Goal: Task Accomplishment & Management: Use online tool/utility

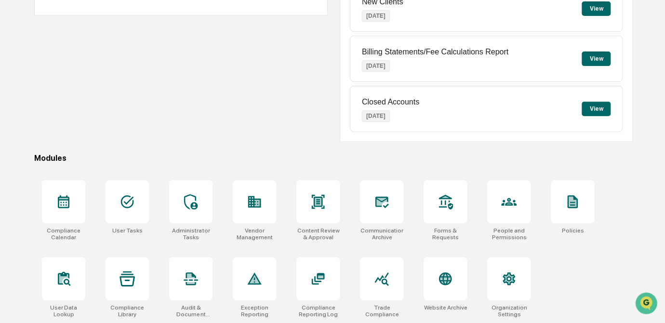
scroll to position [143, 0]
click at [247, 194] on icon at bounding box center [254, 201] width 15 height 15
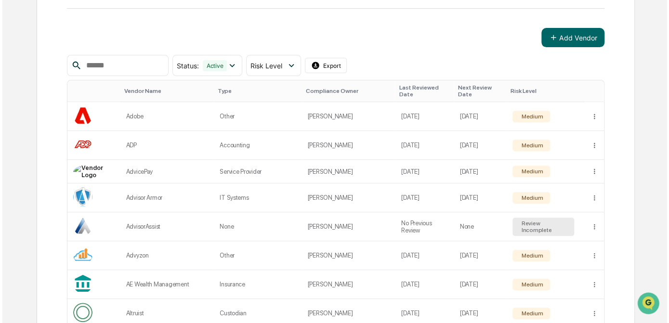
scroll to position [131, 0]
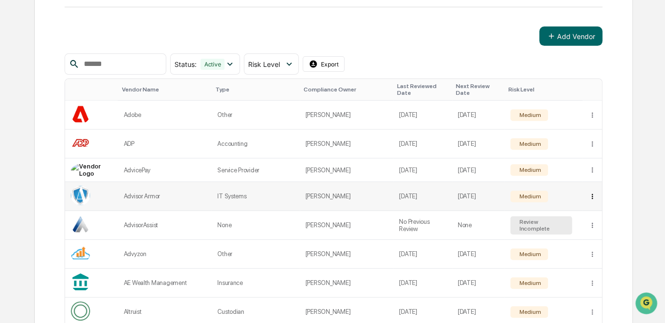
click at [592, 188] on html "Calendar Manage Tasks Reviews Approval Management Company People, Data, Setting…" at bounding box center [332, 30] width 665 height 323
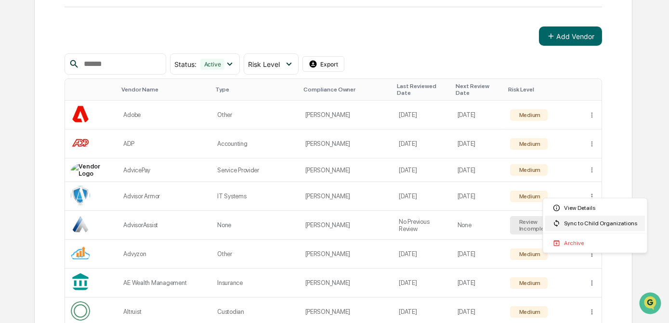
click at [587, 226] on div "Sync to Child Organizations" at bounding box center [596, 223] width 100 height 15
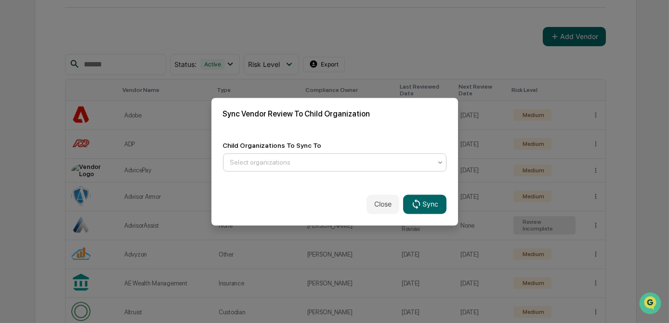
click at [272, 159] on div at bounding box center [330, 163] width 201 height 10
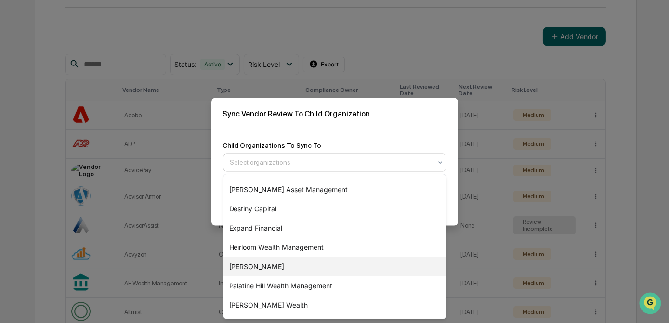
click at [266, 265] on div "[PERSON_NAME]" at bounding box center [335, 266] width 223 height 19
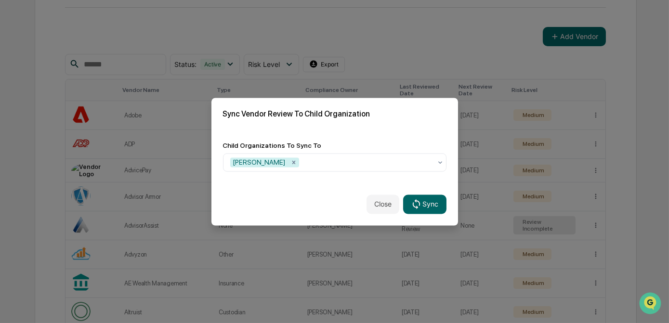
click at [379, 120] on div "Sync Vendor Review To Child Organization" at bounding box center [335, 114] width 247 height 32
click at [423, 206] on button "Sync" at bounding box center [424, 204] width 43 height 19
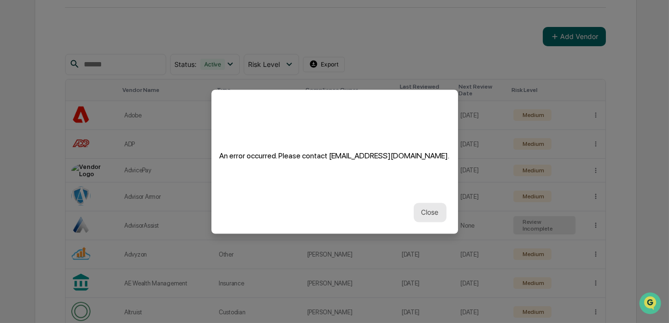
click at [423, 207] on button "Close" at bounding box center [430, 212] width 33 height 19
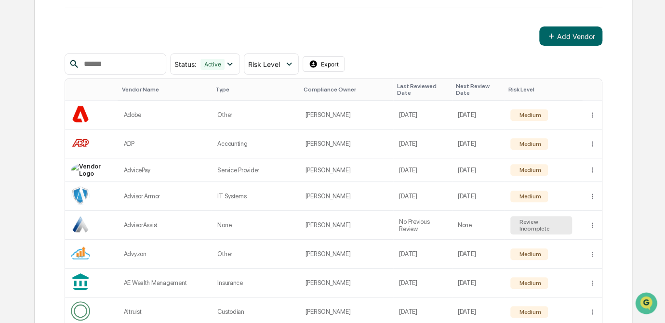
click at [485, 41] on div "Add Vendor" at bounding box center [334, 36] width 538 height 19
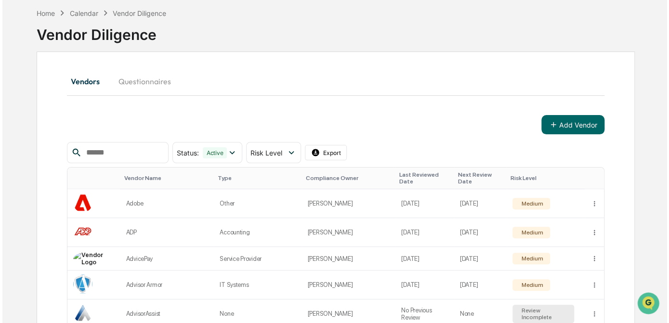
scroll to position [0, 0]
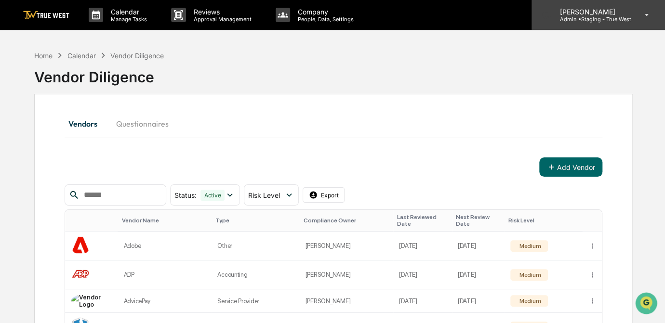
click at [567, 20] on p "Admin • Staging - True West" at bounding box center [591, 19] width 79 height 7
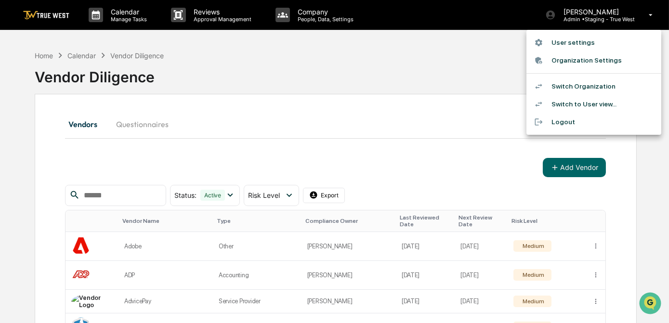
click at [557, 85] on li "Switch Organization" at bounding box center [594, 87] width 135 height 18
